Goal: Task Accomplishment & Management: Manage account settings

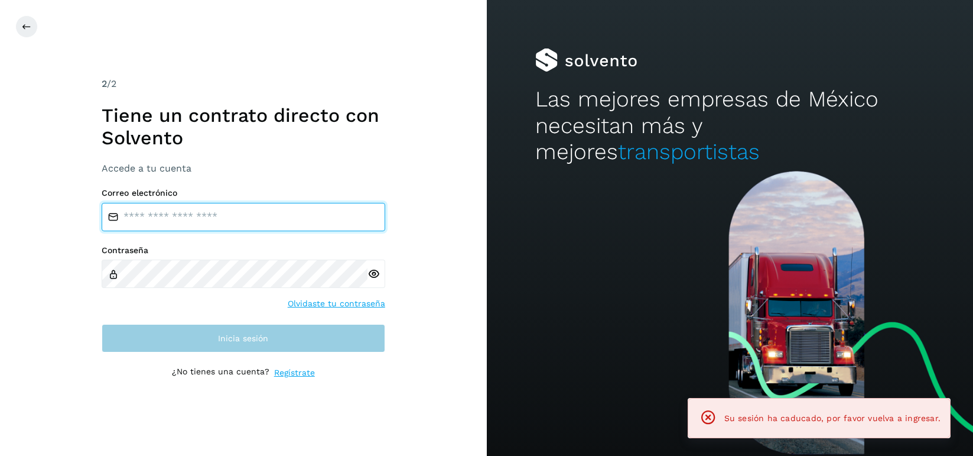
type input "**********"
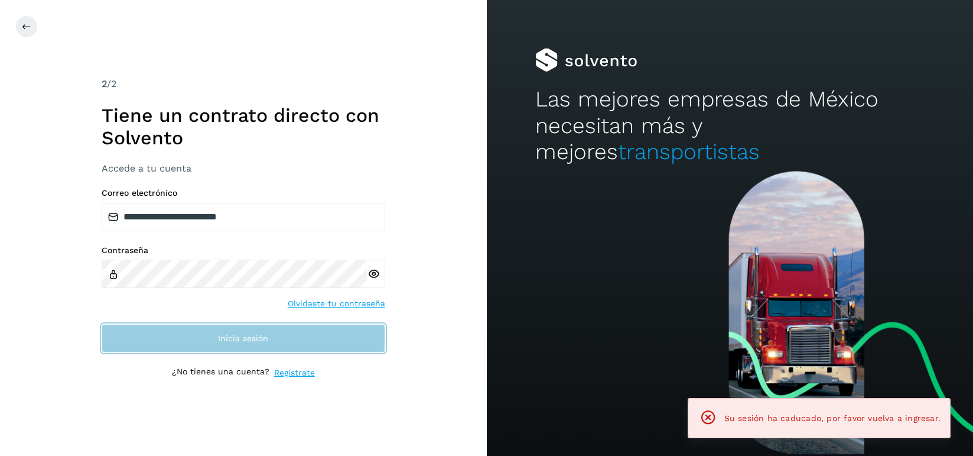
click at [226, 330] on button "Inicia sesión" at bounding box center [244, 338] width 284 height 28
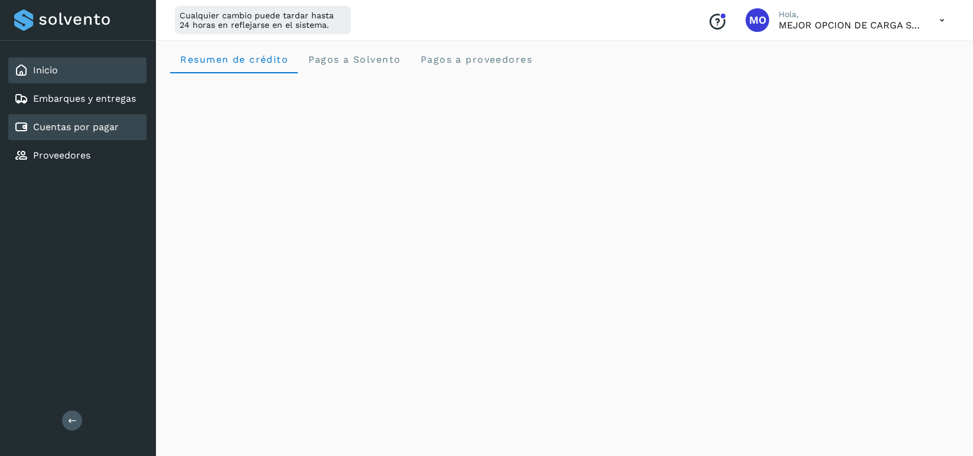
scroll to position [8, 0]
click at [75, 129] on link "Cuentas por pagar" at bounding box center [76, 126] width 86 height 11
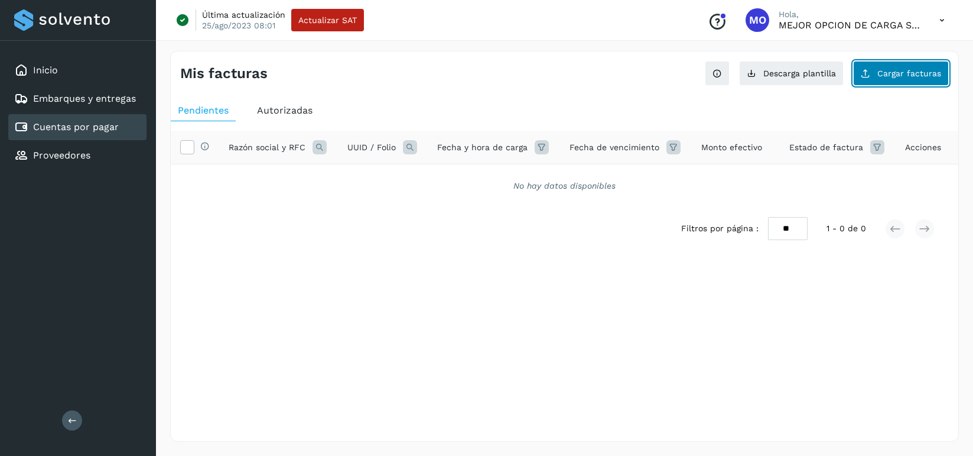
click at [923, 72] on span "Cargar facturas" at bounding box center [910, 73] width 64 height 8
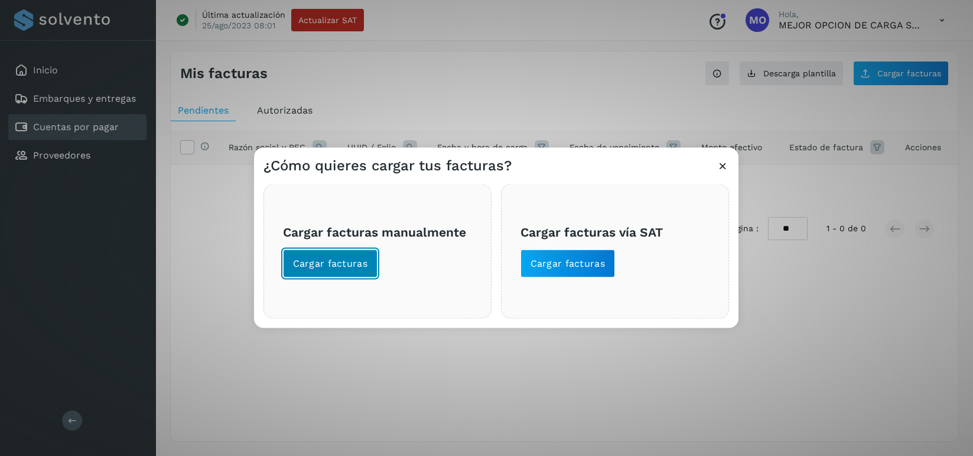
click at [332, 259] on span "Cargar facturas" at bounding box center [330, 263] width 75 height 13
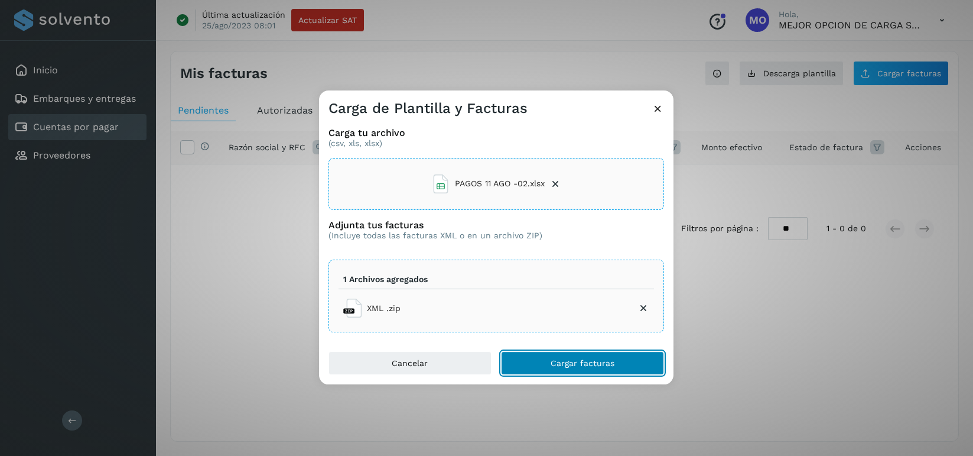
click at [583, 364] on span "Cargar facturas" at bounding box center [583, 363] width 64 height 8
click at [589, 363] on span "Cargar facturas" at bounding box center [583, 363] width 64 height 8
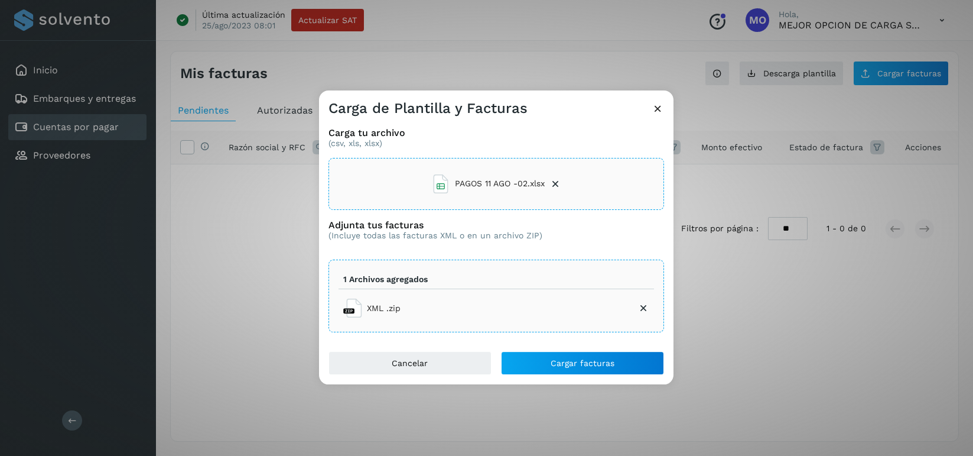
click at [654, 107] on icon at bounding box center [658, 108] width 12 height 12
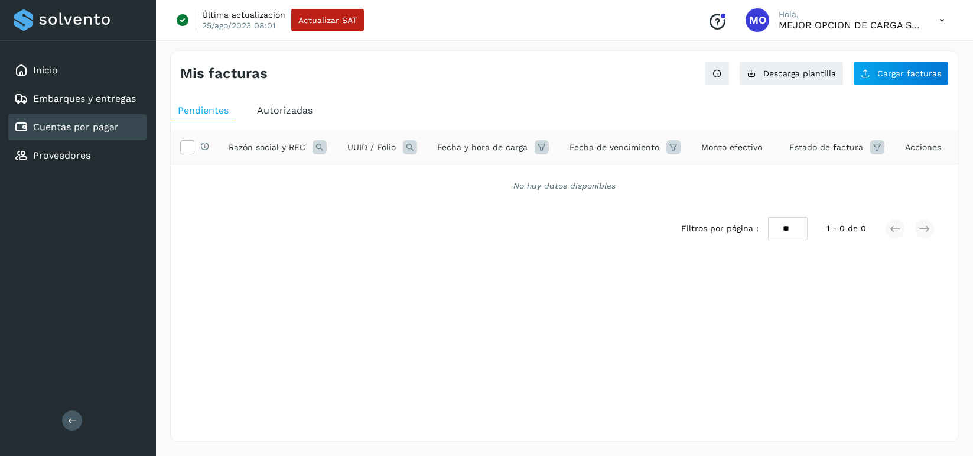
click at [945, 18] on icon at bounding box center [942, 20] width 24 height 24
click at [874, 76] on div "Cerrar sesión" at bounding box center [883, 76] width 141 height 22
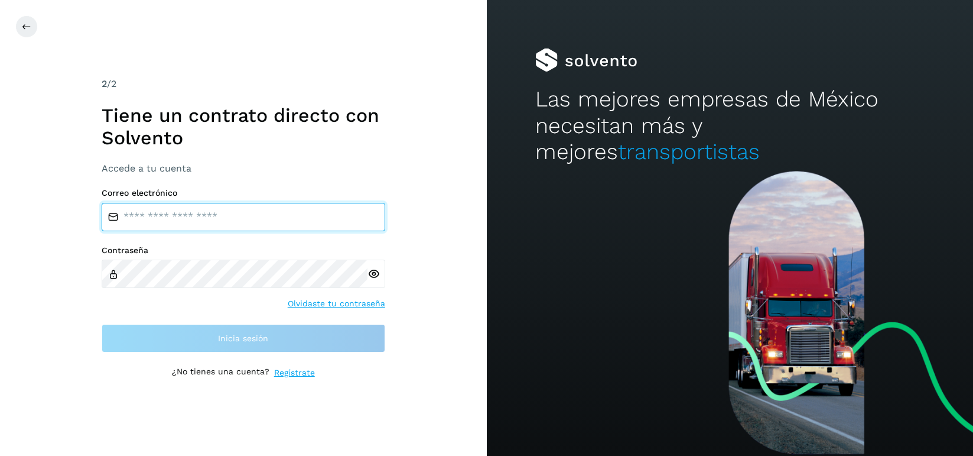
type input "**********"
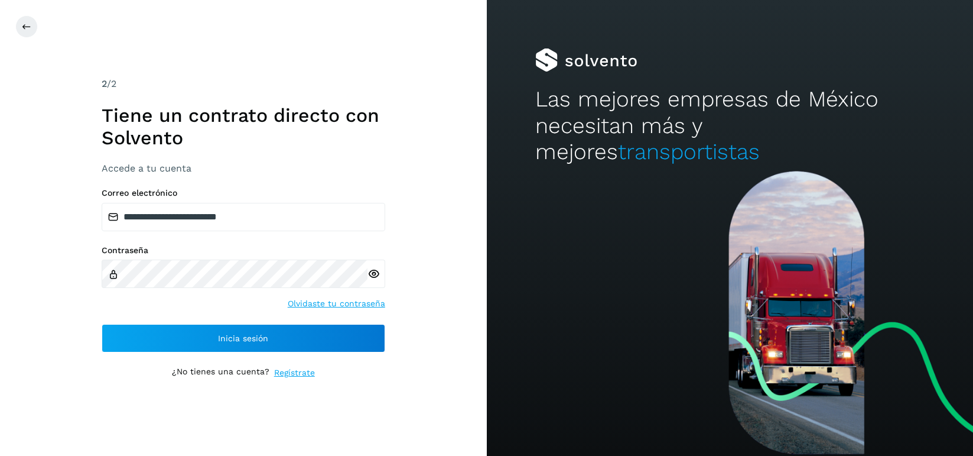
click at [374, 272] on icon at bounding box center [374, 274] width 12 height 12
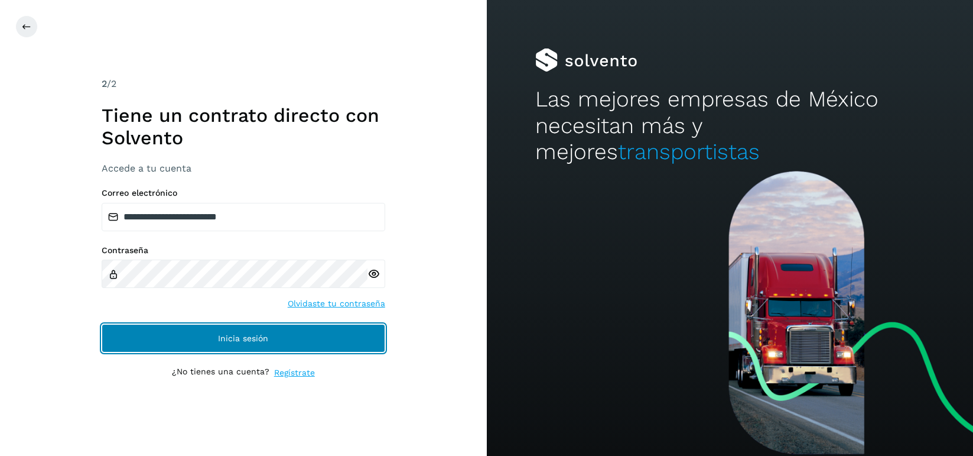
click at [248, 329] on button "Inicia sesión" at bounding box center [244, 338] width 284 height 28
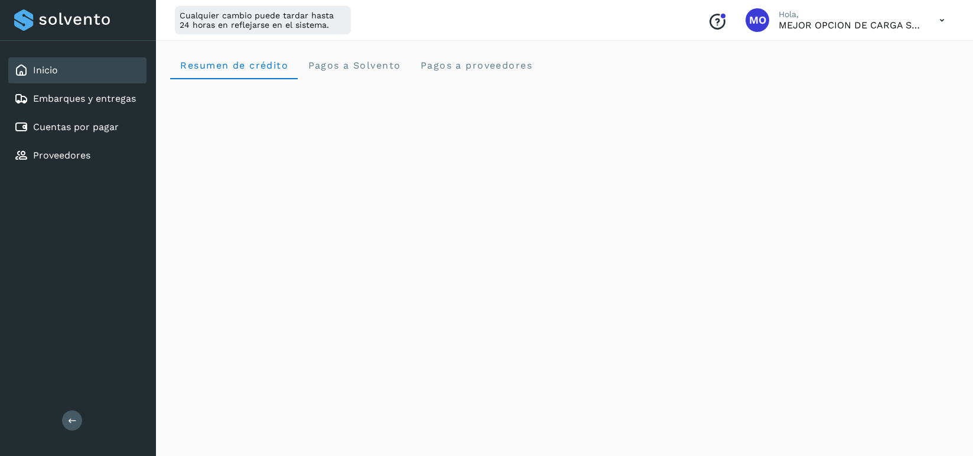
drag, startPoint x: 923, startPoint y: 24, endPoint x: 942, endPoint y: 26, distance: 19.1
click at [923, 24] on div "Conoce nuestros beneficios MO Hola, MEJOR OPCION DE CARGA S DE RL DE CV" at bounding box center [827, 20] width 256 height 27
click at [941, 17] on icon at bounding box center [942, 20] width 24 height 24
click at [890, 71] on div "Cerrar sesión" at bounding box center [883, 76] width 141 height 22
